Goal: Contribute content: Contribute content

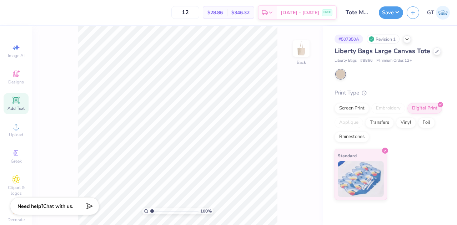
click at [9, 102] on div "Add Text" at bounding box center [16, 103] width 25 height 21
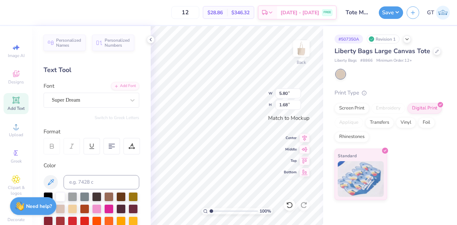
scroll to position [6, 1]
paste textarea "®"
type textarea "®"
type input "12.27"
type input "4.04"
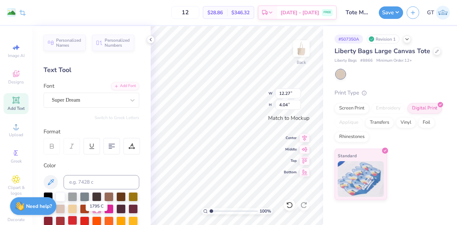
click at [77, 219] on div at bounding box center [72, 220] width 9 height 9
click at [72, 101] on div "Super Dream" at bounding box center [88, 100] width 75 height 11
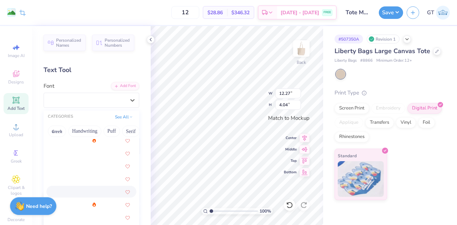
scroll to position [42, 0]
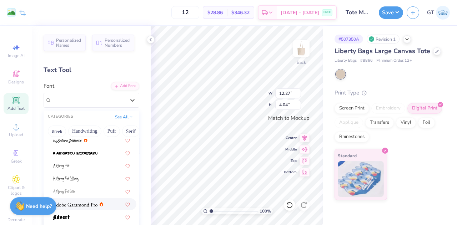
click at [89, 200] on div at bounding box center [91, 205] width 90 height 12
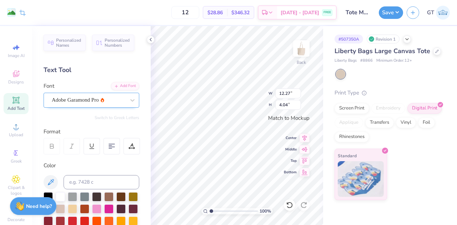
click at [77, 98] on div "Adobe Garamond Pro" at bounding box center [88, 100] width 75 height 11
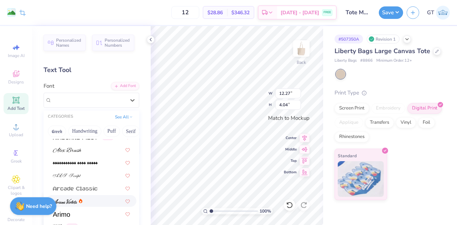
scroll to position [174, 0]
click at [66, 150] on img at bounding box center [67, 150] width 29 height 5
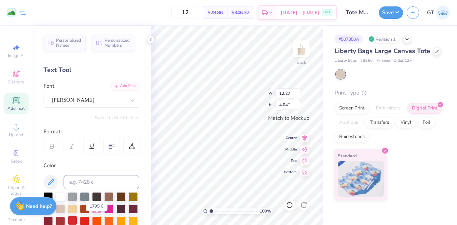
click at [77, 220] on div at bounding box center [72, 220] width 9 height 9
type input "1.29"
type input "1.18"
click at [101, 220] on div at bounding box center [96, 220] width 9 height 9
type input "0.40"
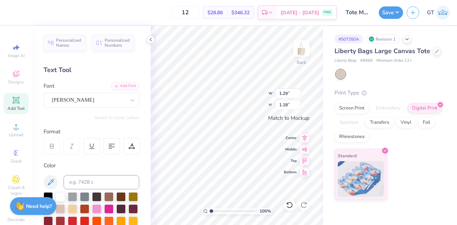
type input "0.37"
type input "12.27"
type input "4.04"
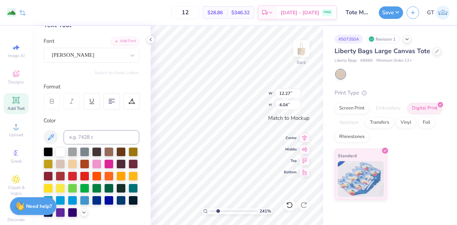
scroll to position [46, 0]
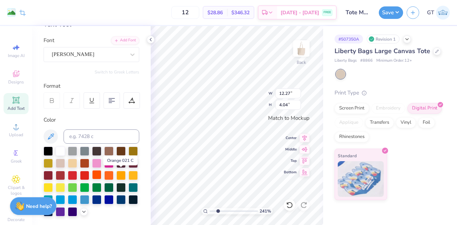
click at [101, 174] on div at bounding box center [96, 174] width 9 height 9
type input "2.4074038773598"
type input "0.40"
type input "0.37"
click at [101, 177] on div at bounding box center [96, 174] width 9 height 9
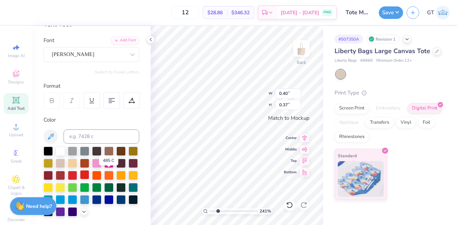
click at [89, 175] on div at bounding box center [84, 174] width 9 height 9
type input "2.4074038773598"
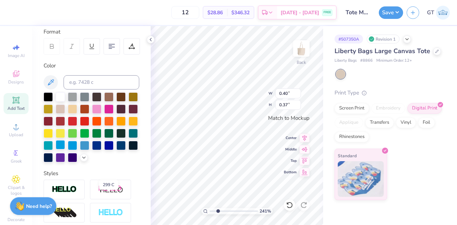
scroll to position [41, 0]
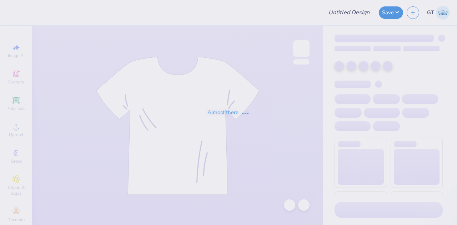
type input "homecoming 1"
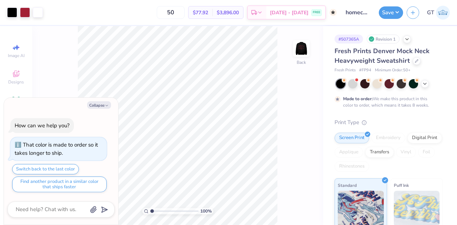
click at [66, 70] on div "100 % Back" at bounding box center [177, 125] width 291 height 199
click at [94, 105] on button "Collapse" at bounding box center [99, 105] width 24 height 8
type textarea "x"
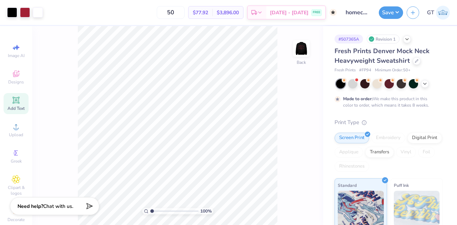
click at [18, 97] on div "Add Text" at bounding box center [16, 103] width 25 height 21
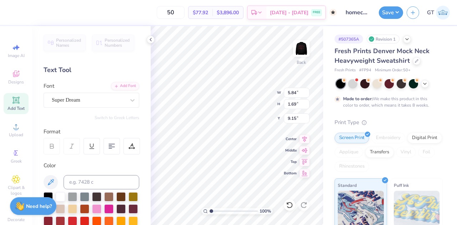
scroll to position [6, 1]
type textarea "®"
click at [103, 94] on div "Super Dream" at bounding box center [92, 100] width 96 height 15
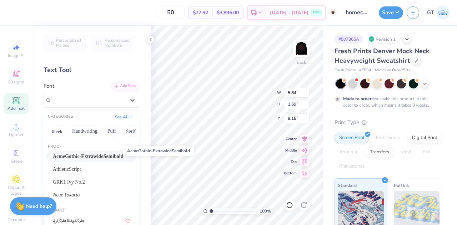
click at [81, 155] on span "AcmeGothic-ExtrawideSemibold" at bounding box center [88, 157] width 71 height 8
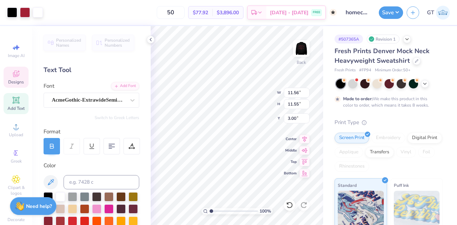
type input "11.56"
type input "11.55"
type input "3.00"
type input "0.87"
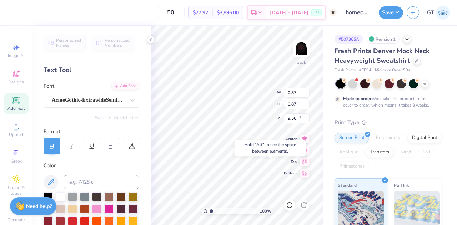
type input "14.55"
type input "11.56"
type input "11.55"
type input "3.00"
click at [108, 179] on input at bounding box center [102, 182] width 76 height 14
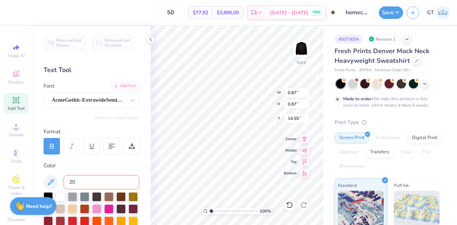
type input "201"
type input "0.43"
type input "2.15905490812741"
type input "0.16"
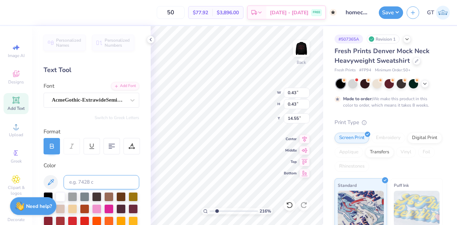
type input "0.16"
type input "2.15905490812741"
type input "14.25"
type input "3.32293215281964"
type input "14.17"
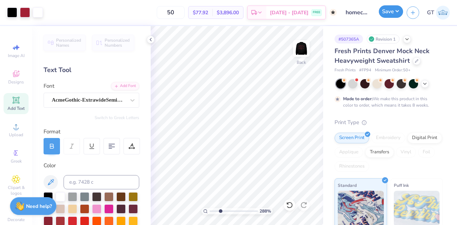
click at [384, 17] on button "Save" at bounding box center [391, 11] width 24 height 13
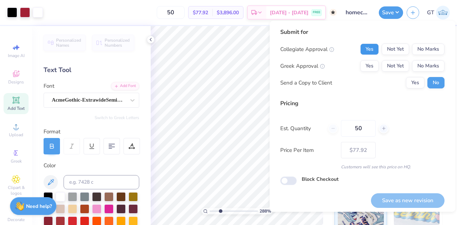
click at [370, 50] on button "Yes" at bounding box center [370, 49] width 19 height 11
click at [372, 62] on button "Yes" at bounding box center [370, 65] width 19 height 11
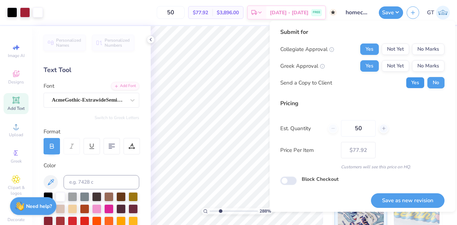
click at [406, 79] on button "Yes" at bounding box center [415, 82] width 19 height 11
type input "2.87817145356809"
click at [401, 198] on button "Save as new revision" at bounding box center [408, 201] width 74 height 15
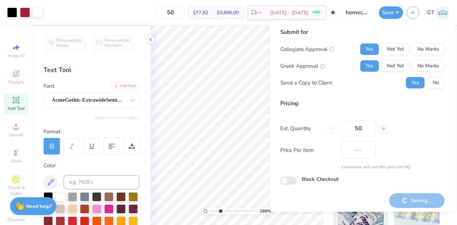
type input "$77.92"
type input "2.87817145356809"
